Goal: Information Seeking & Learning: Learn about a topic

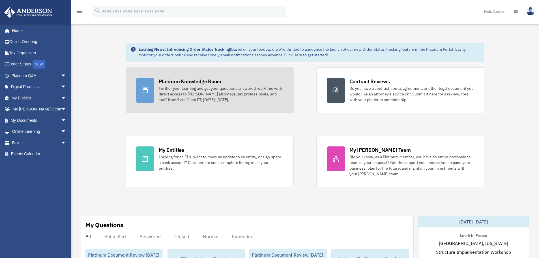
click at [165, 83] on div "Platinum Knowledge Room" at bounding box center [190, 81] width 63 height 7
click at [188, 100] on div "Further your learning and get your questions answered real-time with direct acc…" at bounding box center [221, 93] width 125 height 17
click at [155, 86] on link "Platinum Knowledge Room Further your learning and get your questions answered r…" at bounding box center [210, 90] width 168 height 46
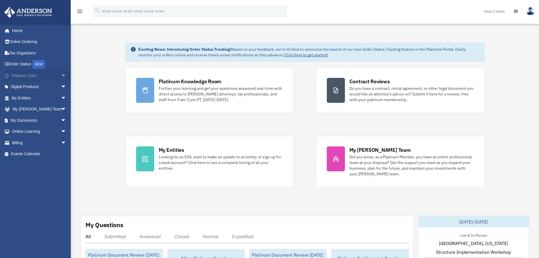
click at [44, 75] on link "Platinum Q&A arrow_drop_down" at bounding box center [39, 75] width 71 height 11
click at [61, 75] on span "arrow_drop_down" at bounding box center [66, 76] width 11 height 12
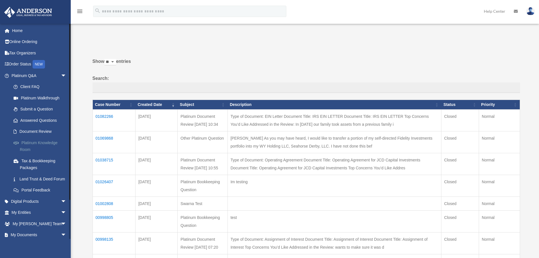
click at [39, 142] on link "Platinum Knowledge Room" at bounding box center [41, 146] width 67 height 18
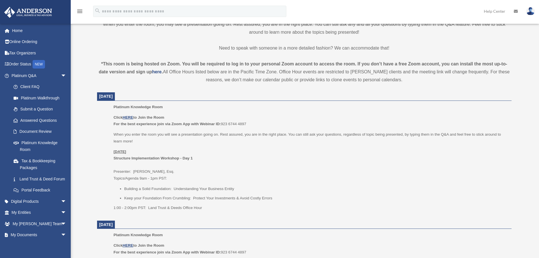
scroll to position [170, 0]
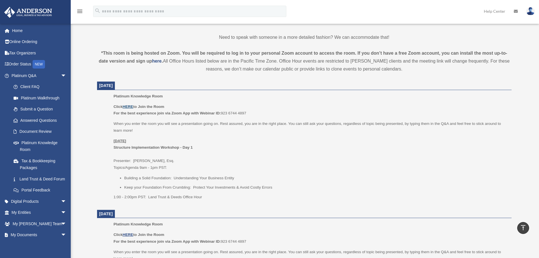
click at [130, 106] on u "HERE" at bounding box center [128, 106] width 10 height 4
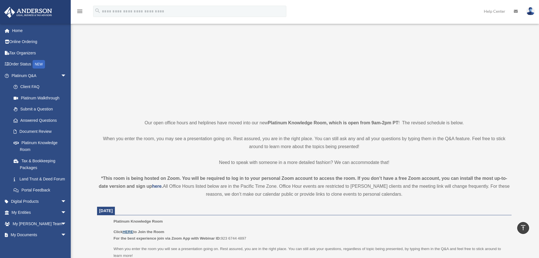
scroll to position [28, 0]
